Goal: Register for event/course

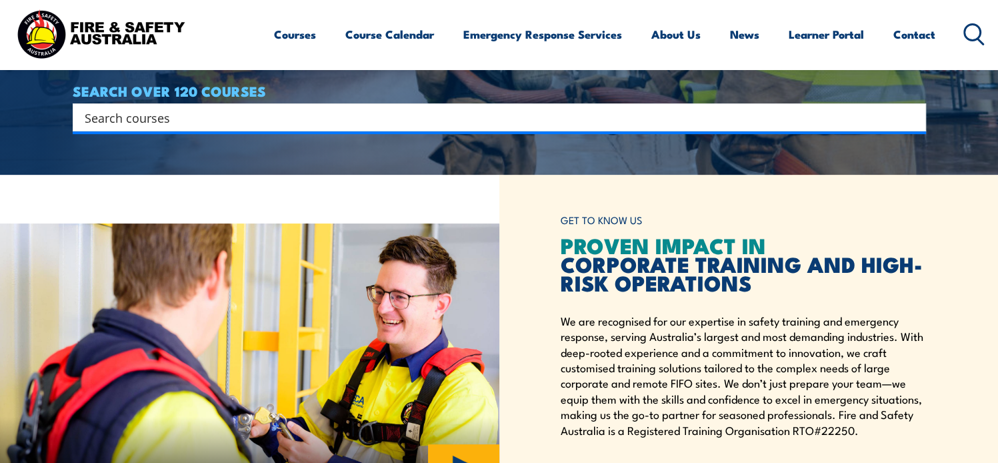
scroll to position [260, 0]
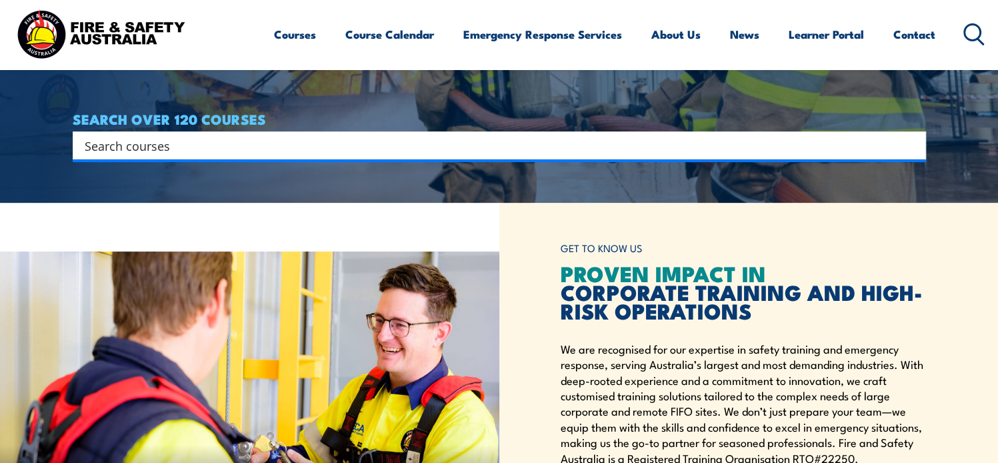
click at [412, 136] on input "Search input" at bounding box center [491, 145] width 812 height 20
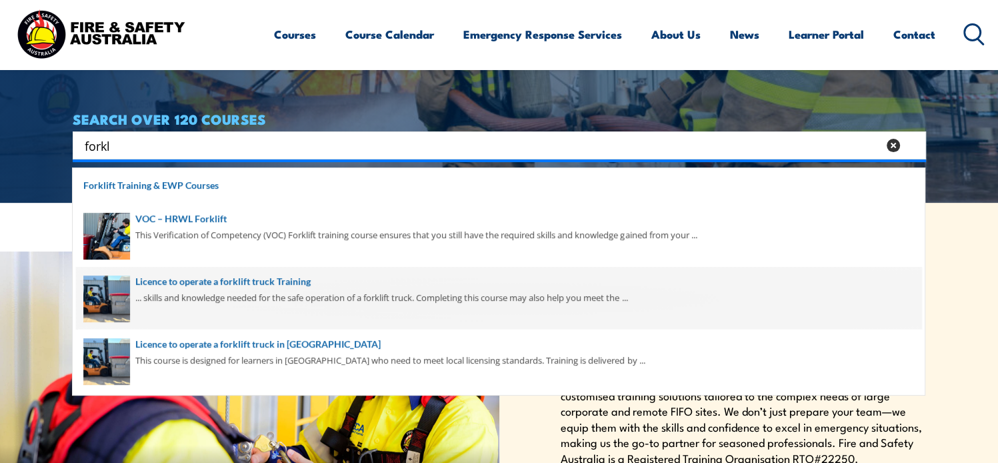
type input "forkl"
click at [120, 283] on span at bounding box center [498, 298] width 845 height 63
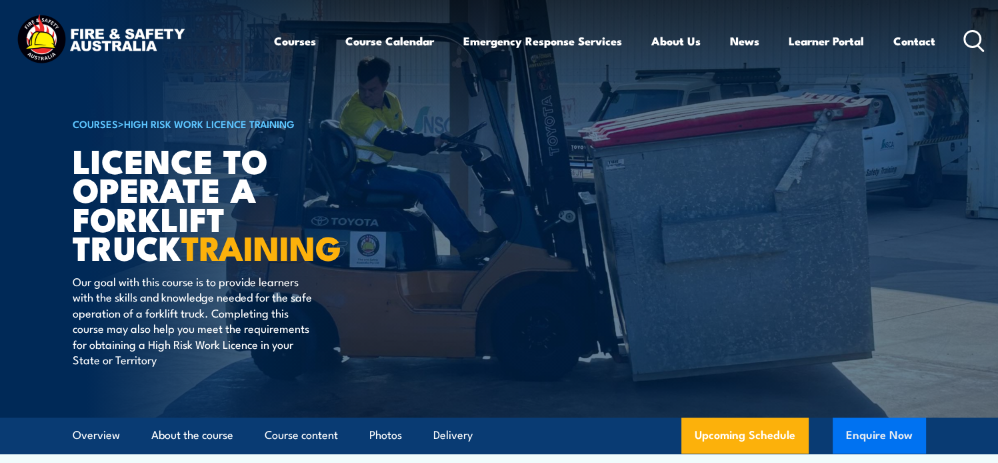
click at [860, 441] on button "Enquire Now" at bounding box center [878, 435] width 93 height 36
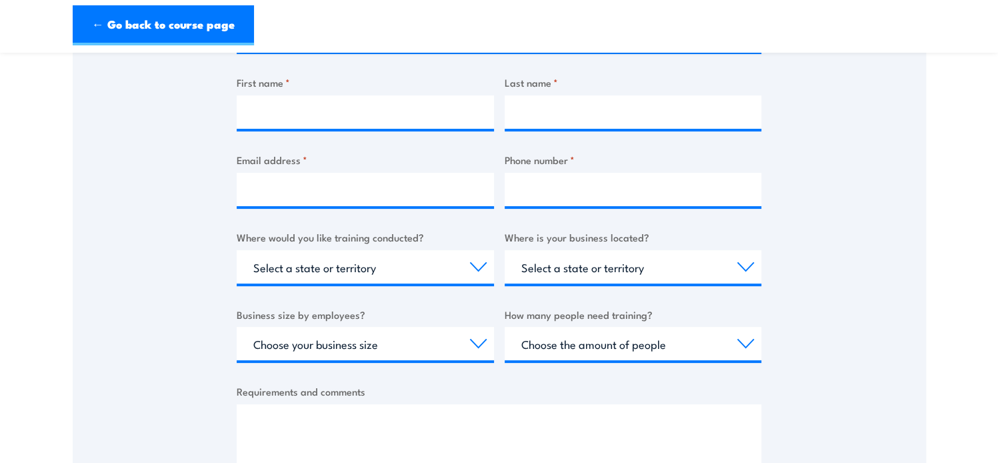
scroll to position [325, 0]
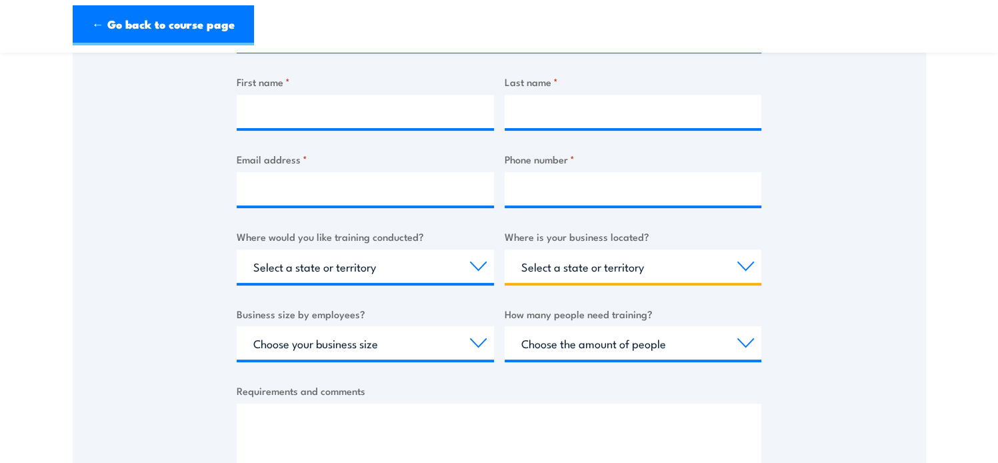
click at [613, 254] on select "Select a state or territory [GEOGRAPHIC_DATA] [GEOGRAPHIC_DATA] [GEOGRAPHIC_DAT…" at bounding box center [633, 265] width 257 height 33
click at [232, 206] on div "Thank you for your interest in this course. Speak to our sales team for tailore…" at bounding box center [499, 181] width 853 height 666
click at [341, 273] on select "Select a state or territory Nationally - multiple locations [GEOGRAPHIC_DATA] […" at bounding box center [365, 265] width 257 height 33
click at [194, 258] on div "Thank you for your interest in this course. Speak to our sales team for tailore…" at bounding box center [499, 181] width 853 height 666
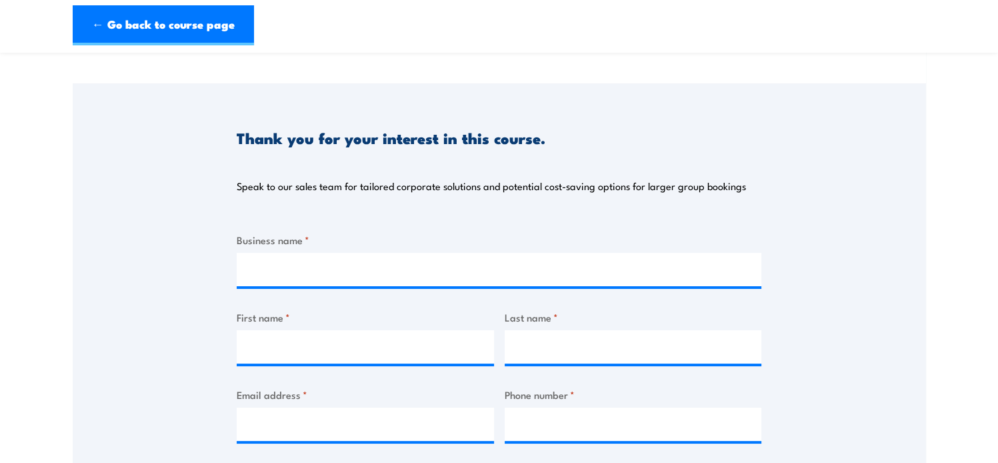
scroll to position [83, 0]
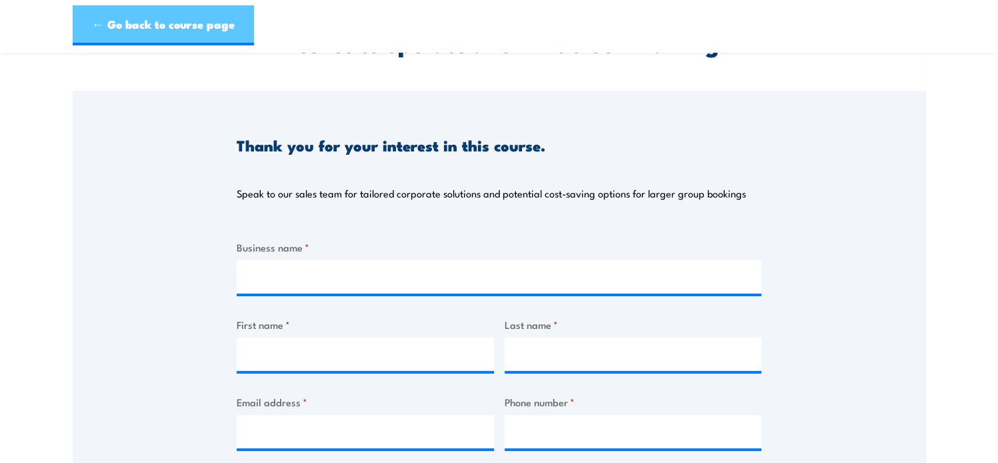
click at [99, 21] on link "← Go back to course page" at bounding box center [163, 25] width 181 height 40
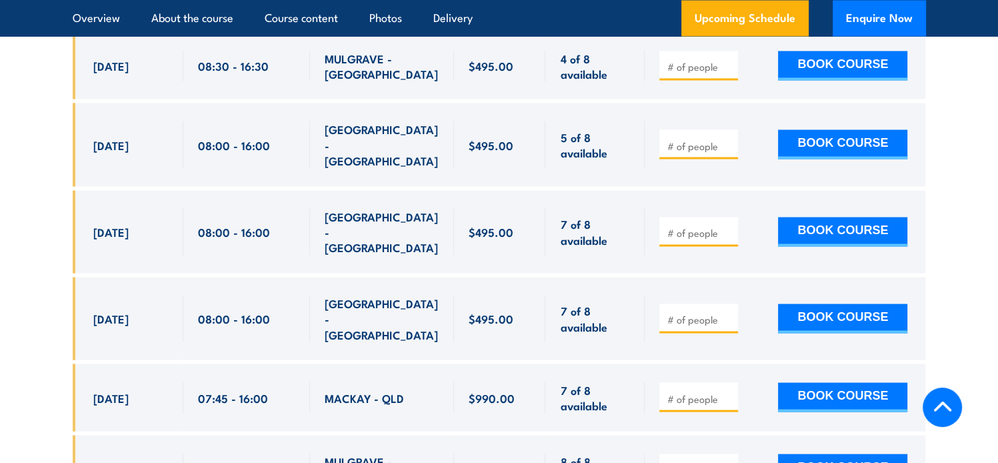
scroll to position [2495, 0]
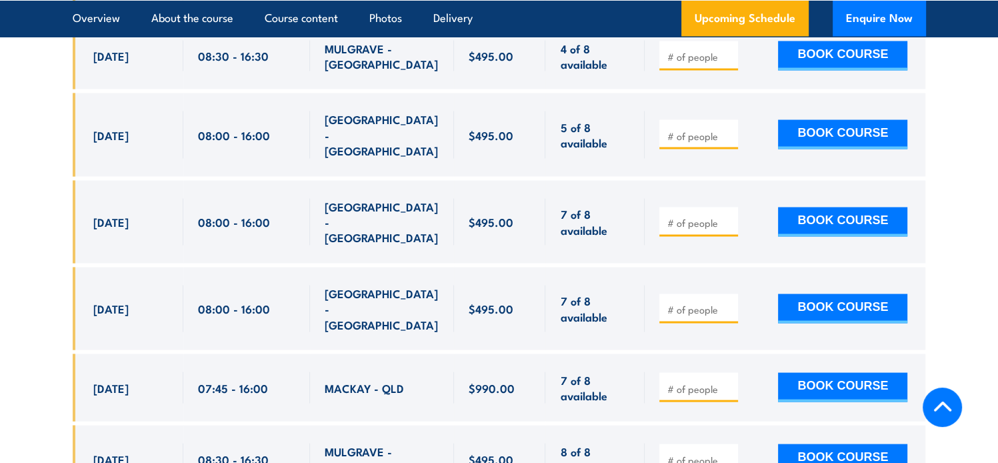
click at [678, 382] on input "number" at bounding box center [700, 388] width 67 height 13
click at [726, 382] on input "1" at bounding box center [700, 388] width 67 height 13
click at [726, 382] on input "2" at bounding box center [700, 388] width 67 height 13
click at [726, 382] on input "4" at bounding box center [700, 388] width 67 height 13
click at [726, 382] on input "5" at bounding box center [700, 388] width 67 height 13
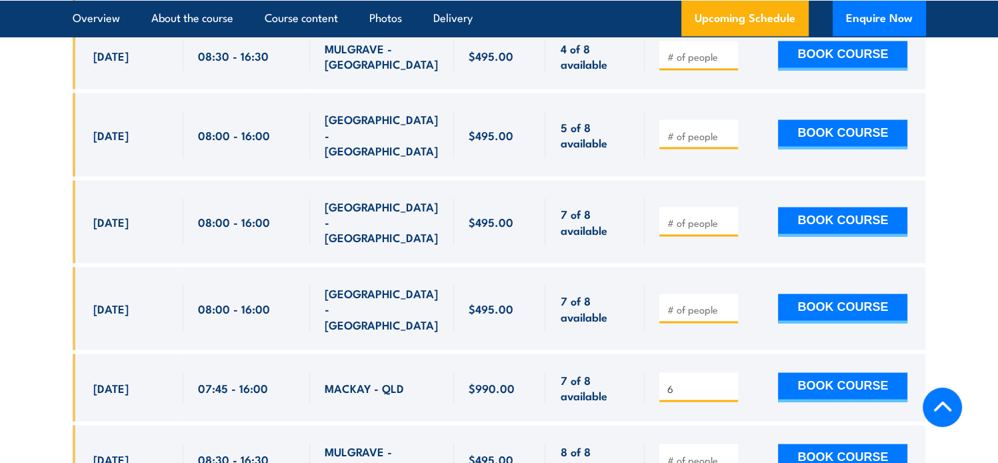
click at [726, 382] on input "6" at bounding box center [700, 388] width 67 height 13
click at [729, 373] on div "6" at bounding box center [698, 387] width 79 height 29
click at [729, 382] on input "5" at bounding box center [700, 388] width 67 height 13
click at [729, 382] on input "4" at bounding box center [700, 388] width 67 height 13
click at [729, 382] on input "3" at bounding box center [700, 388] width 67 height 13
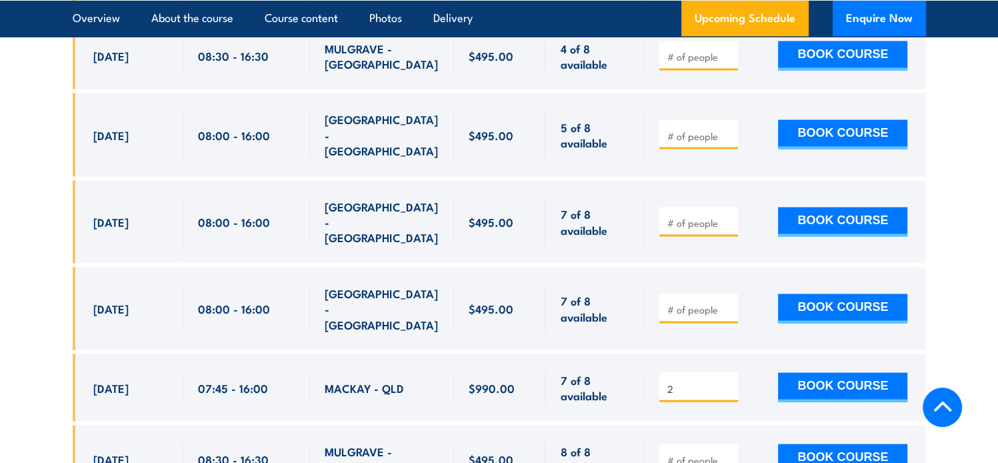
click at [729, 382] on input "2" at bounding box center [700, 388] width 67 height 13
type input "1"
click at [729, 382] on input "1" at bounding box center [700, 388] width 67 height 13
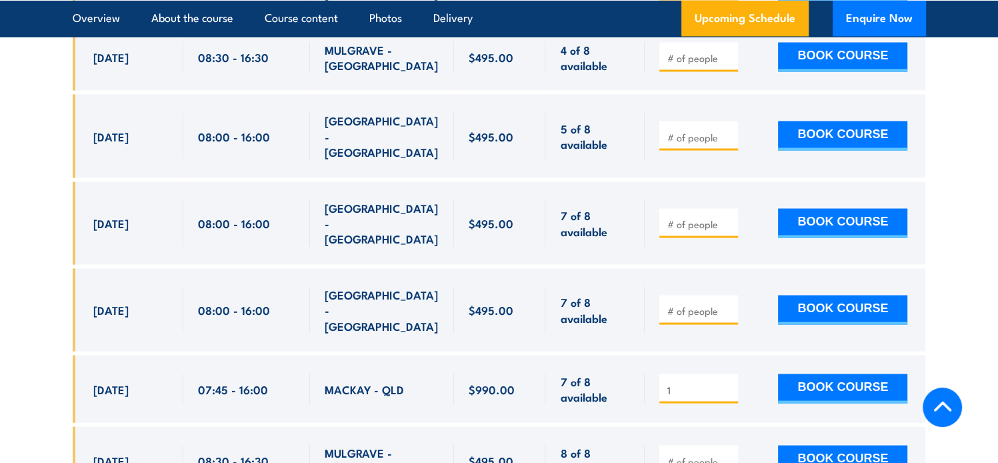
scroll to position [2493, 0]
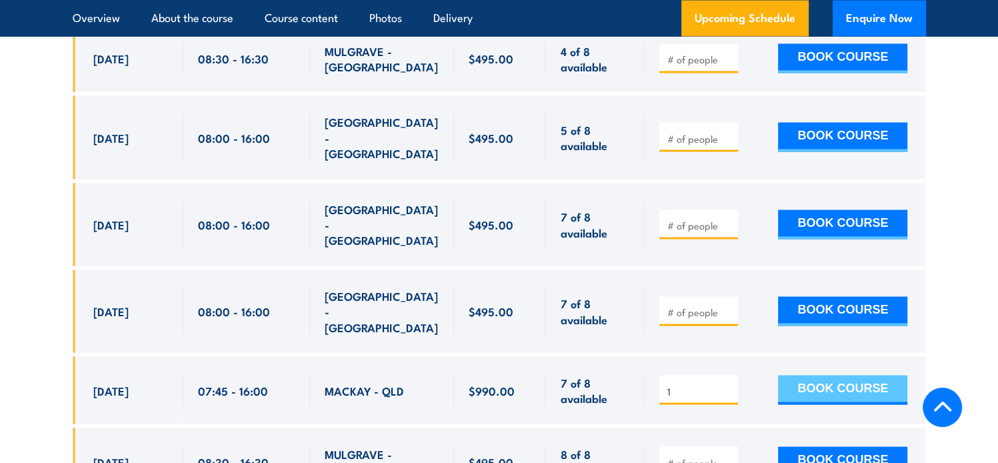
click at [819, 375] on button "BOOK COURSE" at bounding box center [842, 389] width 129 height 29
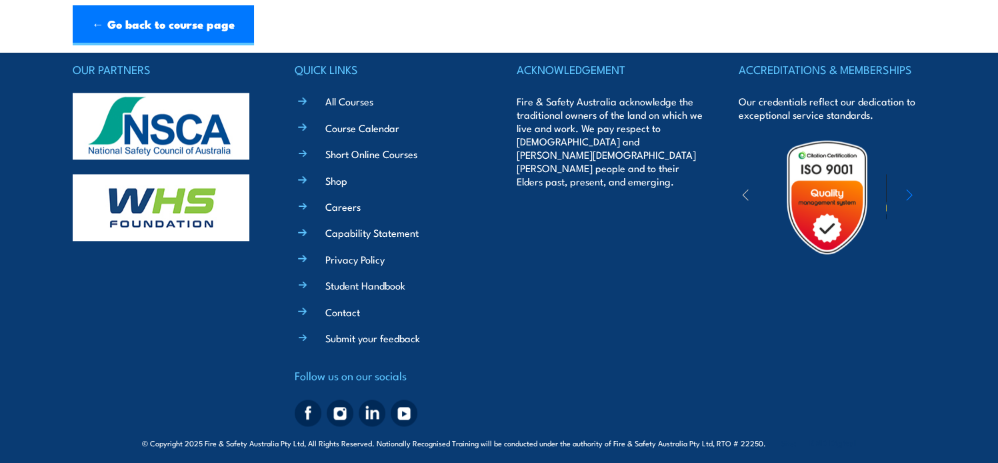
scroll to position [1696, 0]
